Goal: Check status

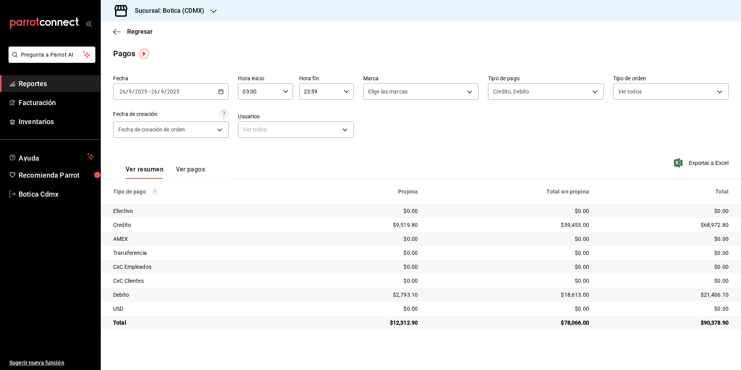
click at [42, 81] on span "Reportes" at bounding box center [57, 83] width 76 height 10
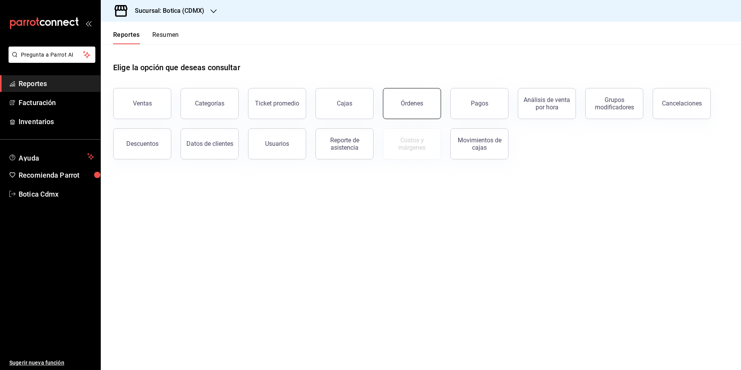
click at [416, 97] on button "Órdenes" at bounding box center [412, 103] width 58 height 31
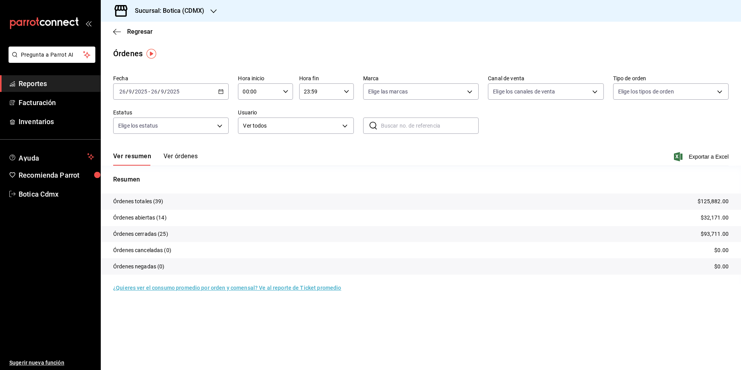
click at [284, 93] on icon "button" at bounding box center [285, 91] width 5 height 5
click at [256, 153] on button "02" at bounding box center [252, 149] width 24 height 16
type input "02:00"
click at [614, 151] on div at bounding box center [370, 185] width 741 height 370
